Goal: Find contact information: Find contact information

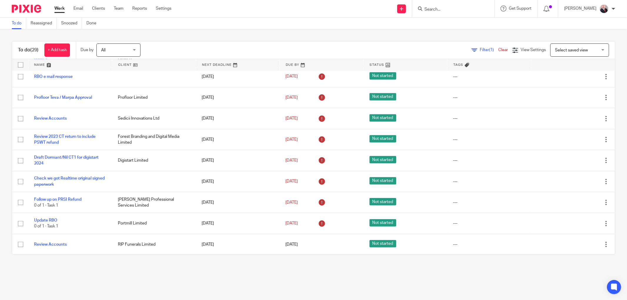
scroll to position [443, 0]
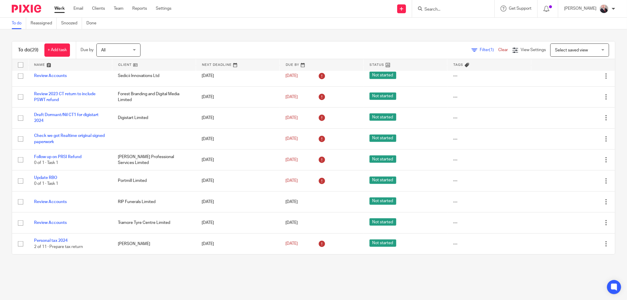
click at [448, 9] on input "Search" at bounding box center [450, 9] width 53 height 5
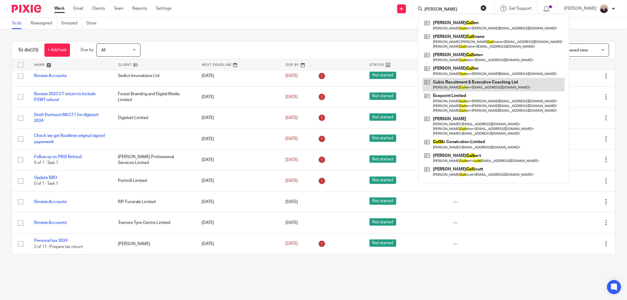
type input "[PERSON_NAME]"
click at [474, 87] on link at bounding box center [494, 85] width 142 height 14
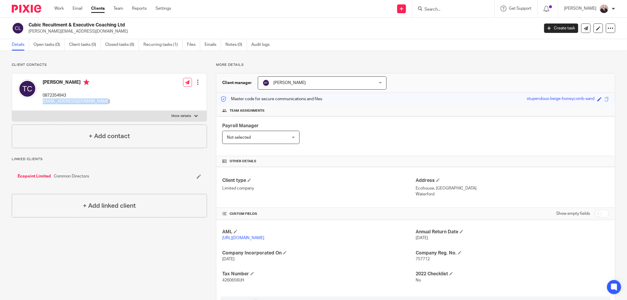
drag, startPoint x: 42, startPoint y: 101, endPoint x: 96, endPoint y: 101, distance: 54.1
click at [96, 101] on div "[PERSON_NAME] 0872354943 [EMAIL_ADDRESS][DOMAIN_NAME] Edit contact Create clien…" at bounding box center [109, 92] width 195 height 37
copy p "[EMAIL_ADDRESS][DOMAIN_NAME]"
